Goal: Navigation & Orientation: Find specific page/section

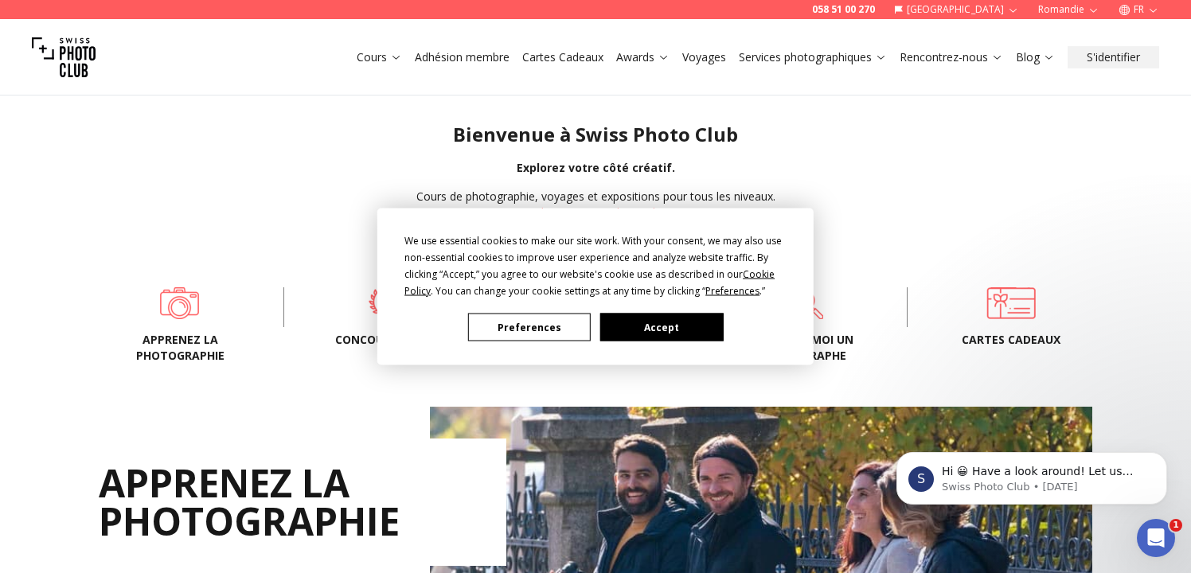
scroll to position [385, 0]
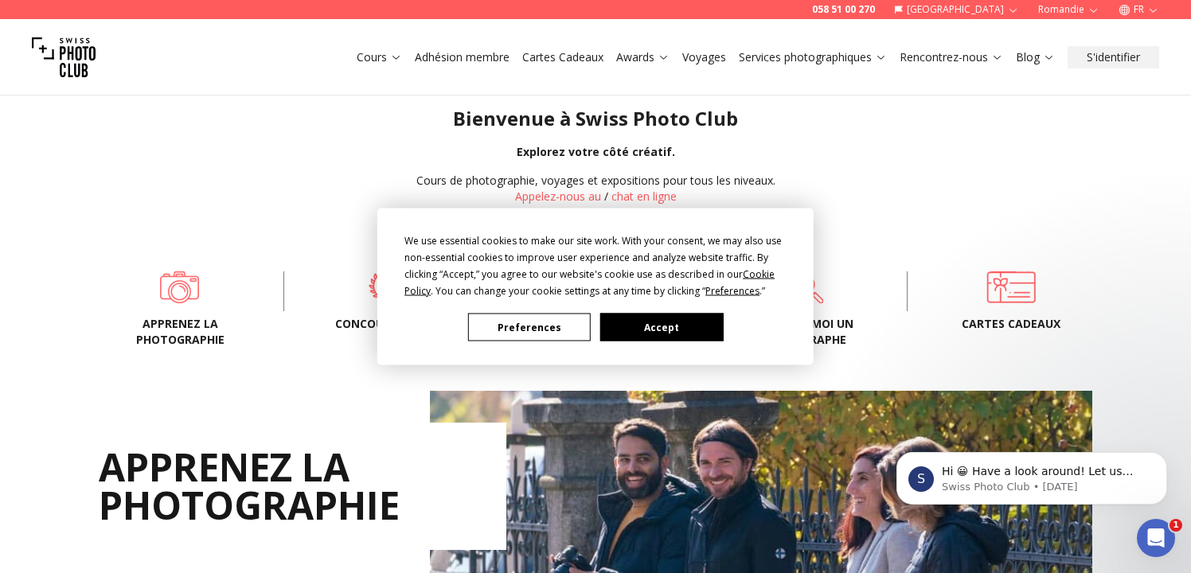
click at [663, 334] on button "Accept" at bounding box center [661, 328] width 123 height 28
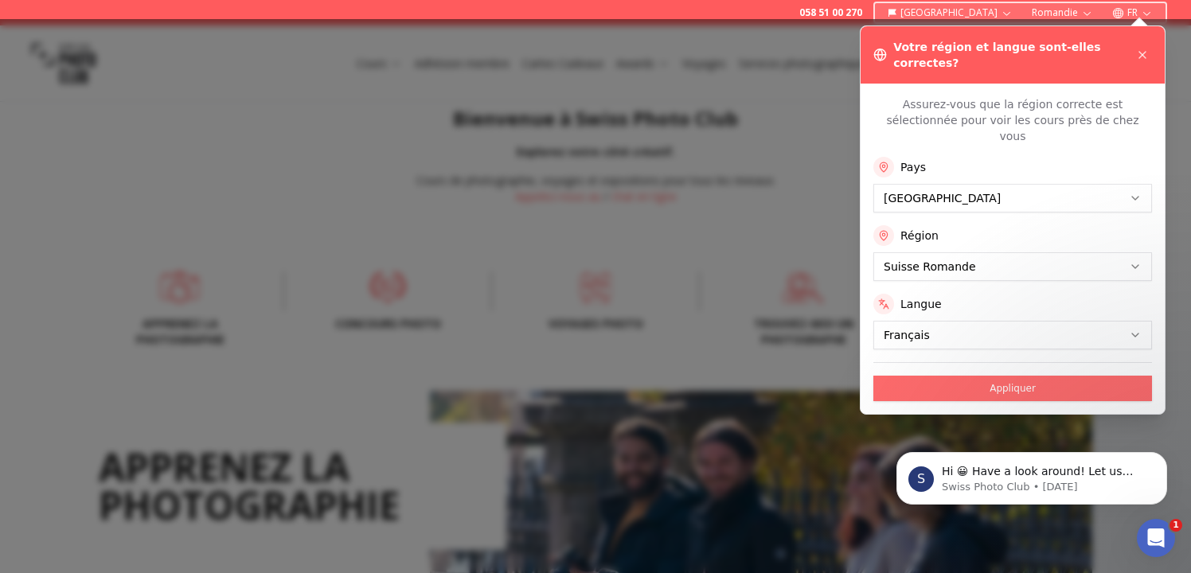
click at [924, 376] on button "Appliquer" at bounding box center [1013, 388] width 279 height 25
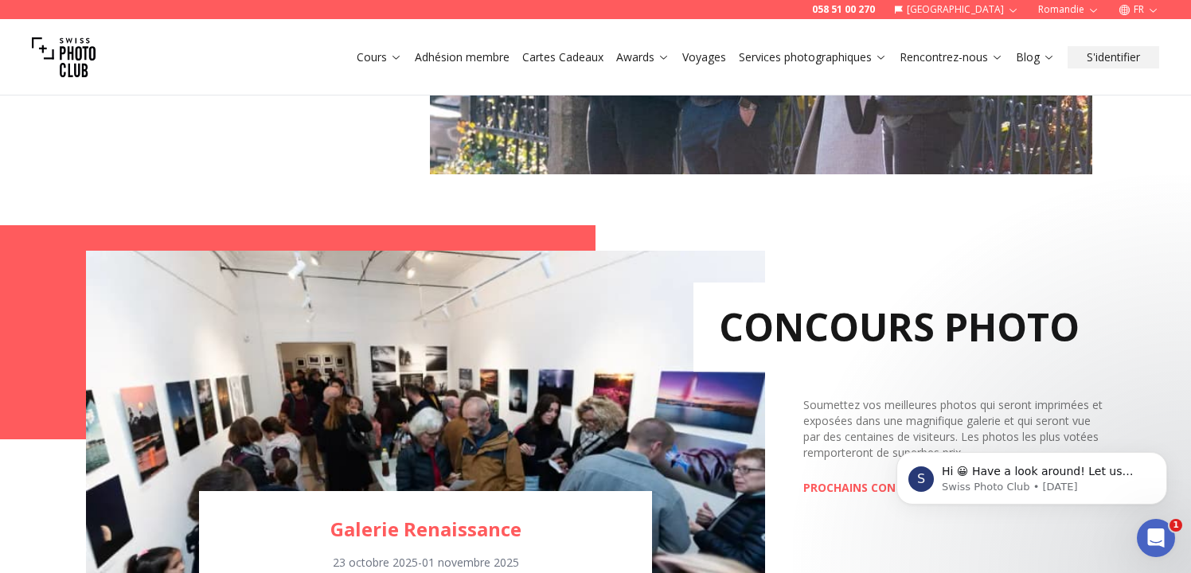
scroll to position [991, 0]
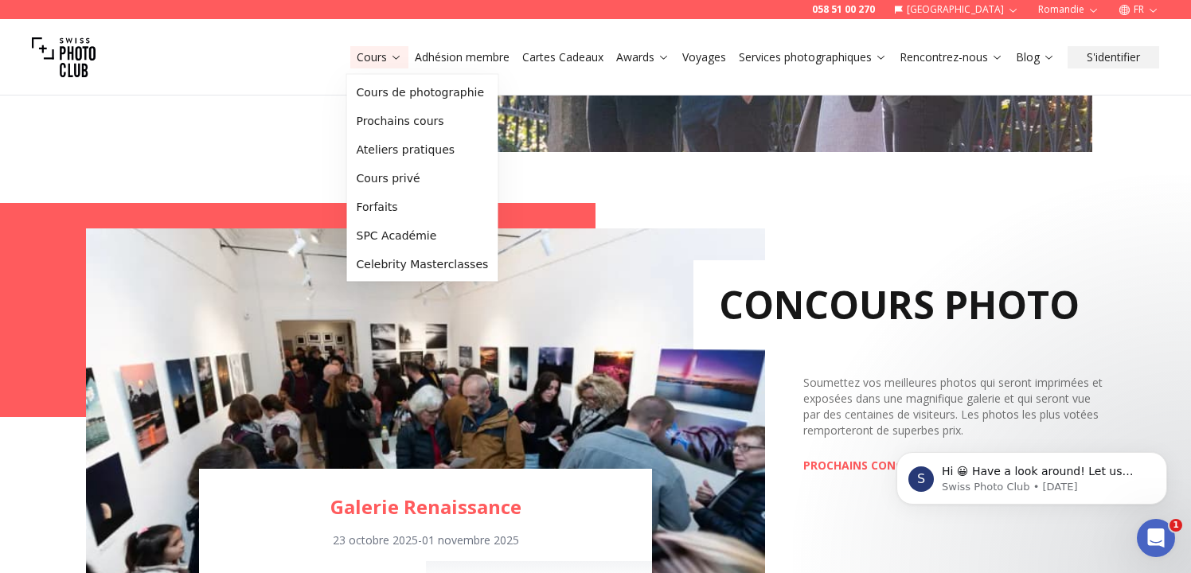
click at [393, 57] on icon at bounding box center [396, 58] width 7 height 4
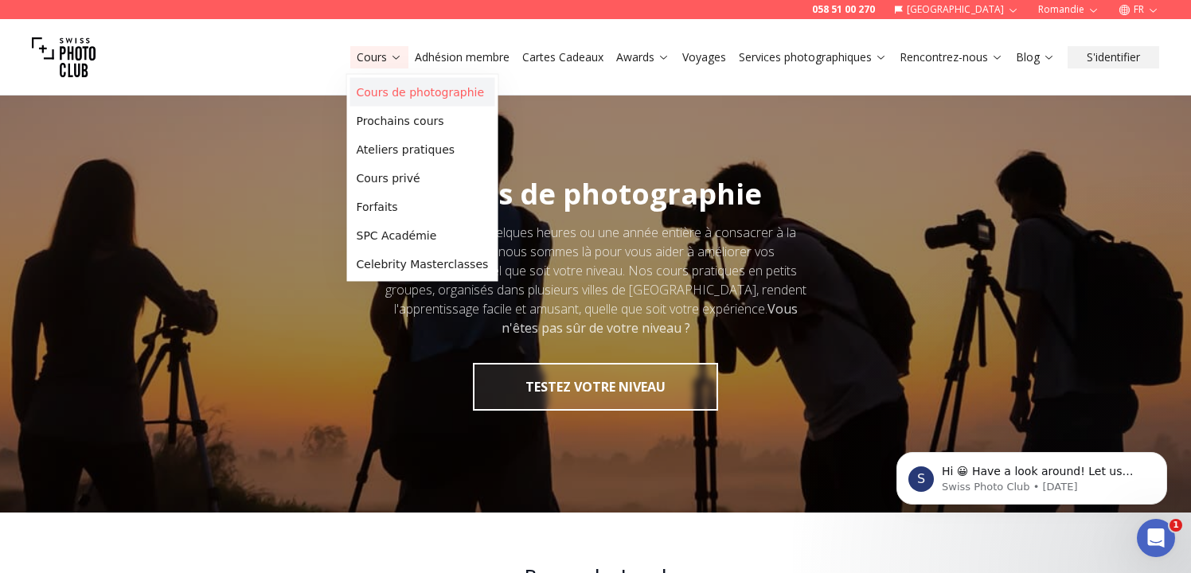
click at [392, 98] on link "Cours de photographie" at bounding box center [422, 92] width 145 height 29
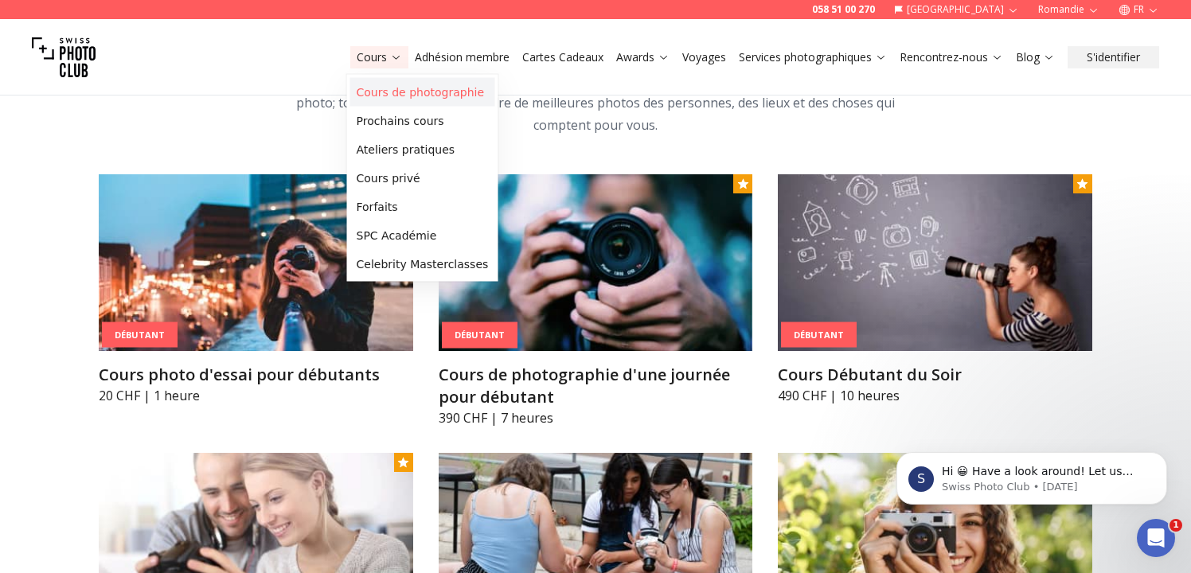
scroll to position [889, 0]
